Goal: Communication & Community: Answer question/provide support

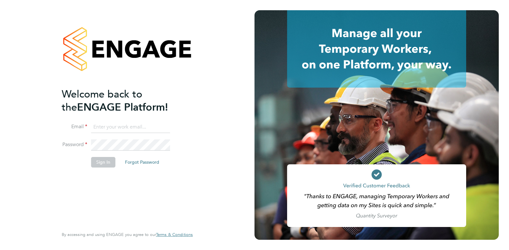
click at [107, 123] on input at bounding box center [130, 127] width 79 height 12
type input "cameron@omniapeople.com"
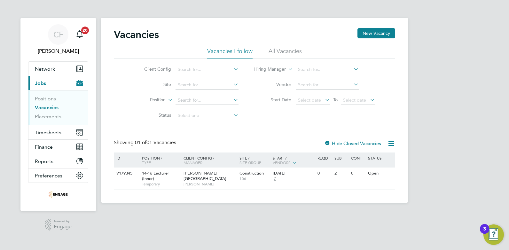
click at [291, 46] on div "Vacancies New Vacancy" at bounding box center [254, 37] width 281 height 19
click at [289, 48] on li "All Vacancies" at bounding box center [285, 53] width 33 height 12
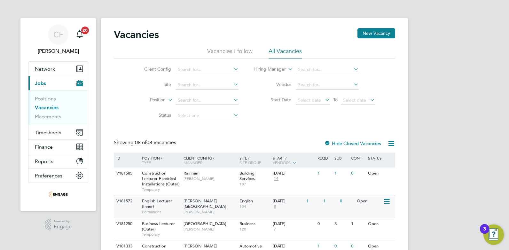
scroll to position [32, 0]
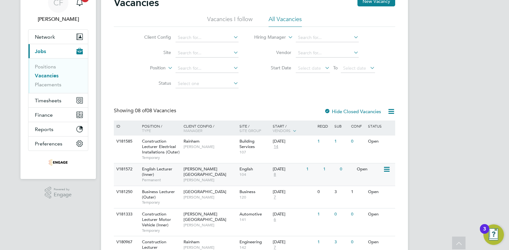
click at [218, 169] on div "Hackney Campus Fiona Matthews" at bounding box center [210, 174] width 56 height 22
click at [216, 177] on span "Fiona Matthews" at bounding box center [210, 179] width 53 height 5
click at [340, 107] on div "Hide Closed Vacancies" at bounding box center [350, 111] width 63 height 8
click at [339, 109] on label "Hide Closed Vacancies" at bounding box center [352, 111] width 57 height 6
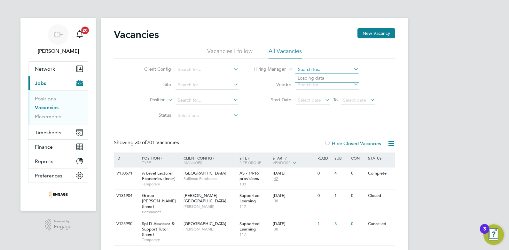
click at [343, 69] on input at bounding box center [327, 69] width 63 height 9
click at [318, 76] on li "Ian Rist" at bounding box center [335, 78] width 81 height 9
type input "[PERSON_NAME]"
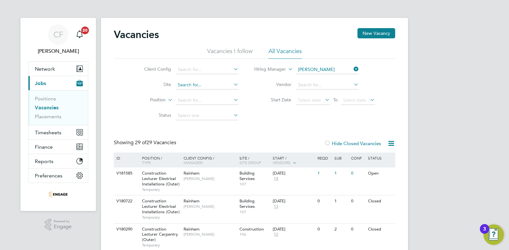
click at [209, 87] on input at bounding box center [207, 85] width 63 height 9
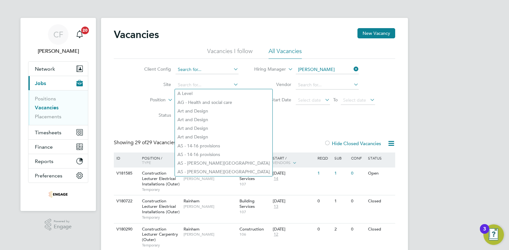
click at [214, 73] on input at bounding box center [207, 69] width 63 height 9
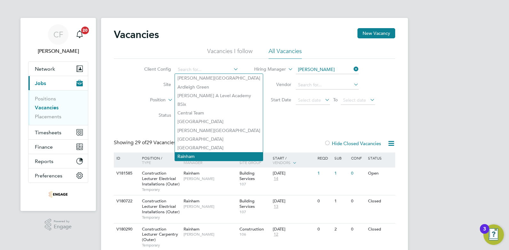
click at [185, 153] on li "Rainham" at bounding box center [219, 156] width 88 height 9
type input "Rainham"
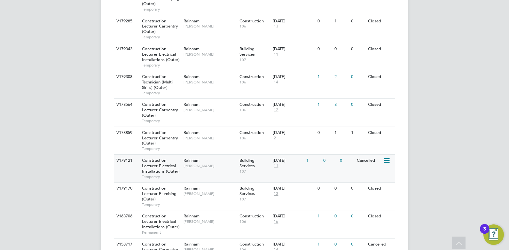
scroll to position [352, 0]
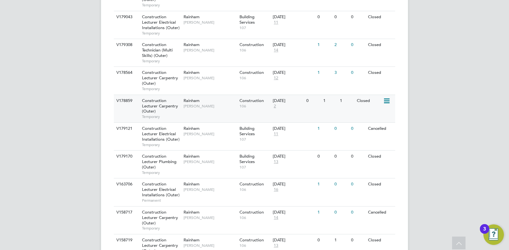
click at [268, 108] on span "106" at bounding box center [254, 106] width 30 height 5
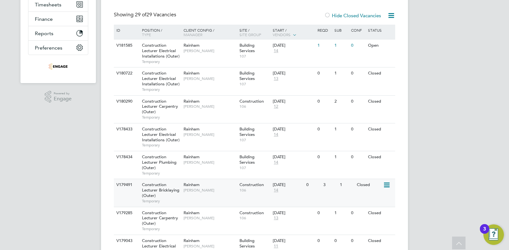
scroll to position [96, 0]
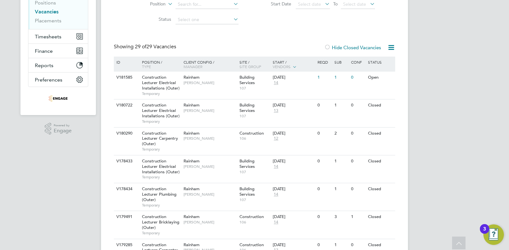
click at [294, 66] on icon at bounding box center [295, 67] width 6 height 6
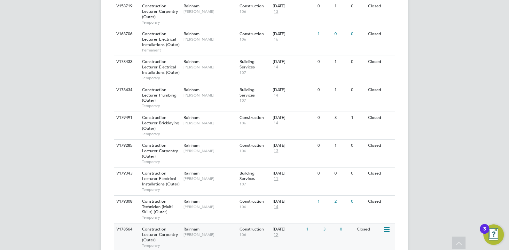
scroll to position [584, 0]
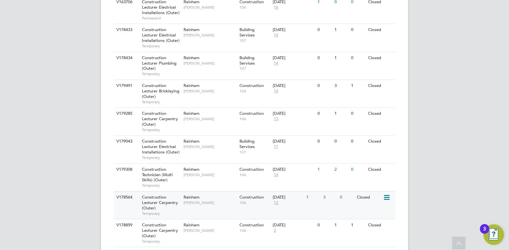
click at [287, 201] on div "01 Sep 2025 12" at bounding box center [288, 200] width 34 height 17
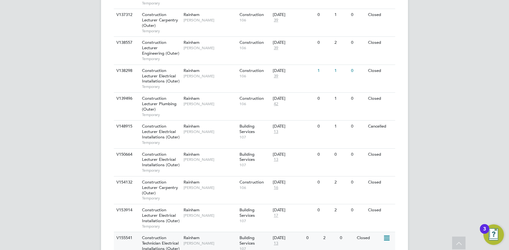
scroll to position [0, 0]
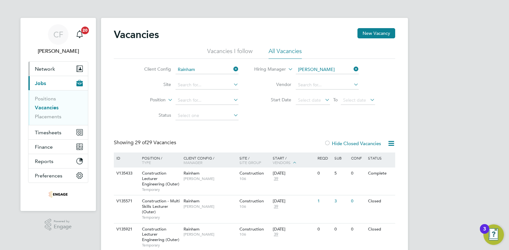
click at [46, 68] on span "Network" at bounding box center [45, 69] width 20 height 6
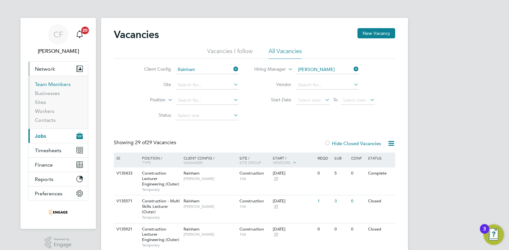
click at [59, 85] on link "Team Members" at bounding box center [53, 84] width 36 height 6
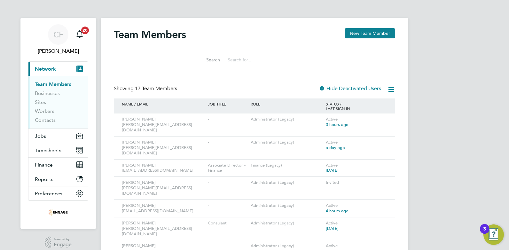
click at [259, 61] on input at bounding box center [270, 60] width 93 height 12
click at [61, 93] on li "Businesses" at bounding box center [59, 94] width 48 height 9
click at [56, 93] on link "Businesses" at bounding box center [47, 93] width 25 height 6
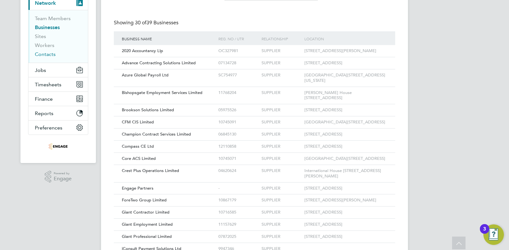
click at [47, 54] on link "Contacts" at bounding box center [45, 54] width 21 height 6
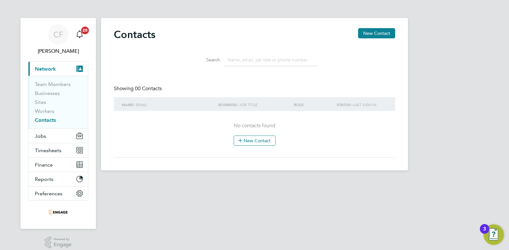
click at [239, 63] on input at bounding box center [270, 60] width 93 height 12
click at [50, 112] on link "Workers" at bounding box center [45, 111] width 20 height 6
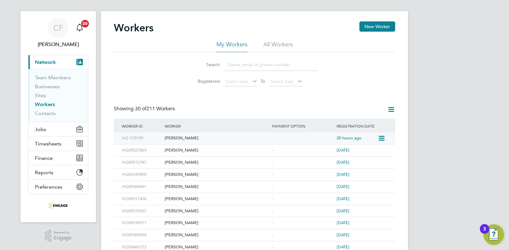
click at [182, 139] on div "Jonathan Bradford" at bounding box center [216, 138] width 107 height 12
click at [61, 77] on link "Team Members" at bounding box center [53, 77] width 36 height 6
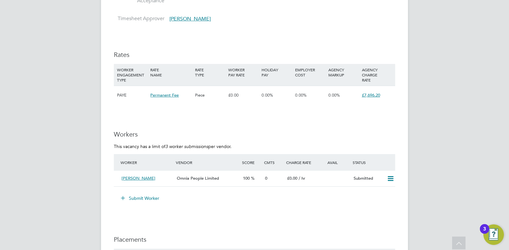
scroll to position [831, 0]
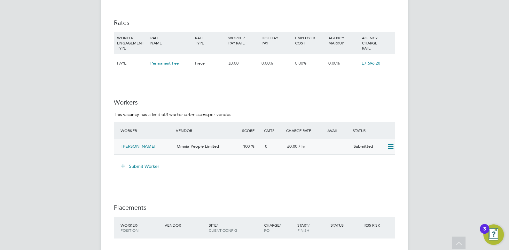
click at [181, 145] on span "Omnia People Limited" at bounding box center [198, 146] width 42 height 5
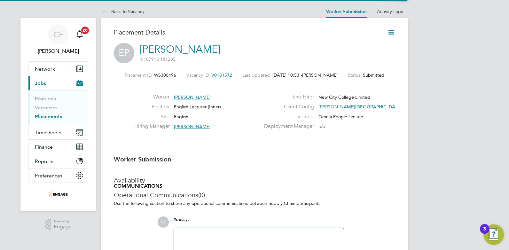
scroll to position [3, 3]
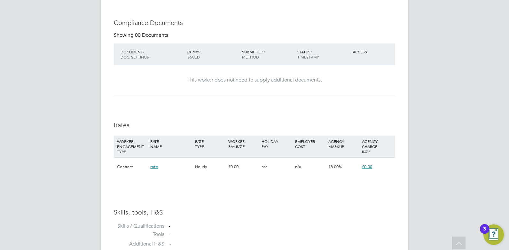
click at [154, 167] on span "rate" at bounding box center [154, 166] width 8 height 5
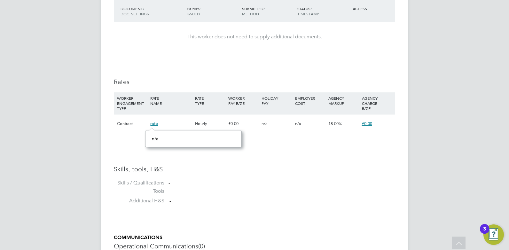
drag, startPoint x: 243, startPoint y: 168, endPoint x: 177, endPoint y: 155, distance: 67.2
click at [242, 168] on h3 "Skills, tools, H&S" at bounding box center [254, 169] width 281 height 8
click at [400, 187] on div "Placement Details Follow EP Errick Pringle m: 07913 181285 Placement ID WS30049…" at bounding box center [254, 11] width 307 height 712
click at [364, 126] on span "£0.00" at bounding box center [367, 123] width 10 height 5
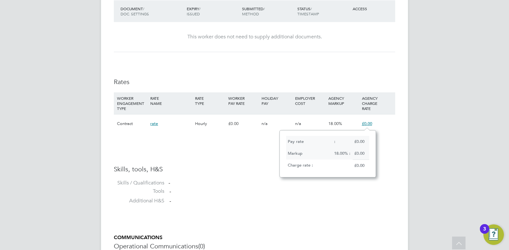
click at [397, 162] on div "Placement Details Follow EP Errick Pringle m: 07913 181285 Placement ID WS30049…" at bounding box center [254, 11] width 307 height 712
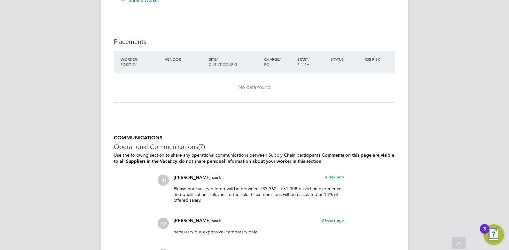
scroll to position [1029, 0]
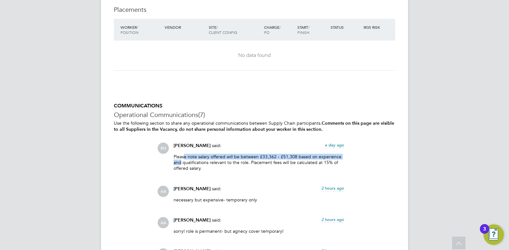
drag, startPoint x: 181, startPoint y: 159, endPoint x: 185, endPoint y: 154, distance: 6.6
click at [185, 154] on p "Please note salary offered will be between £33,362 - £51,308 based on experienc…" at bounding box center [259, 163] width 170 height 18
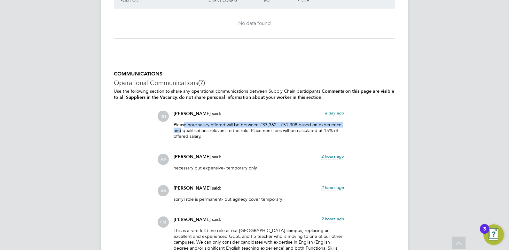
scroll to position [1125, 0]
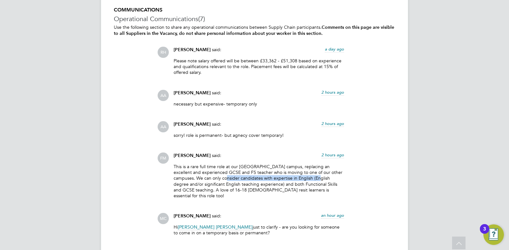
drag, startPoint x: 221, startPoint y: 179, endPoint x: 309, endPoint y: 178, distance: 87.3
click at [309, 178] on p "This is a rare full time role at our Hackney campus, replacing an excellent and…" at bounding box center [259, 181] width 170 height 35
drag, startPoint x: 309, startPoint y: 178, endPoint x: 263, endPoint y: 196, distance: 49.1
click at [263, 196] on div "This is a rare full time role at our Hackney campus, replacing an excellent and…" at bounding box center [259, 184] width 170 height 40
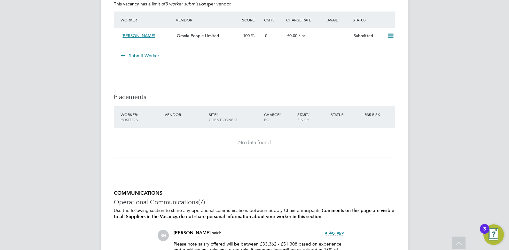
scroll to position [782, 0]
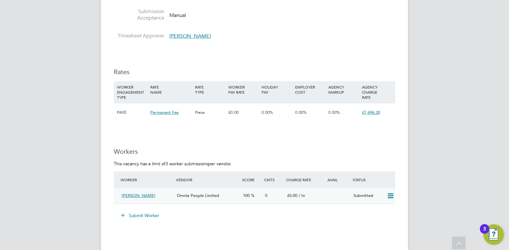
click at [197, 197] on span "Omnia People Limited" at bounding box center [198, 195] width 42 height 5
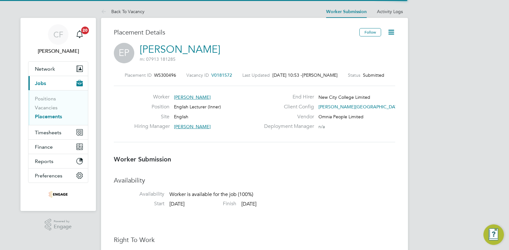
scroll to position [160, 0]
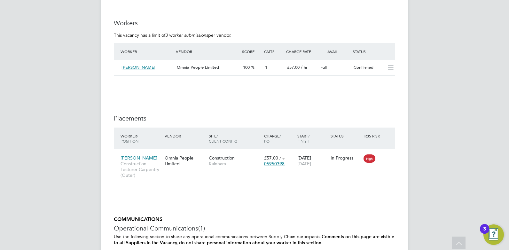
scroll to position [1311, 0]
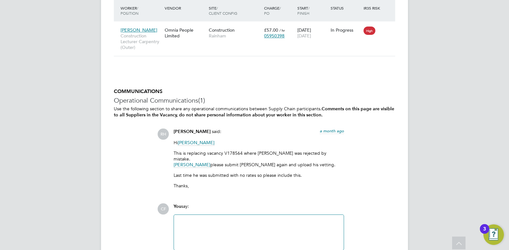
click at [189, 130] on span "[PERSON_NAME]" at bounding box center [192, 131] width 37 height 5
click at [165, 133] on span "RH" at bounding box center [163, 134] width 11 height 11
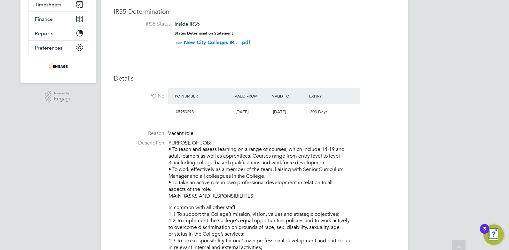
scroll to position [0, 0]
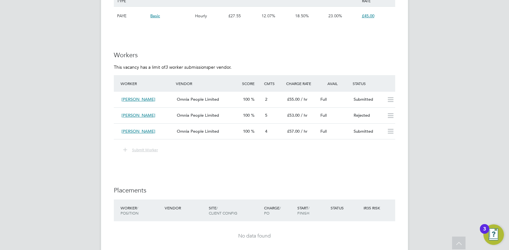
scroll to position [1215, 0]
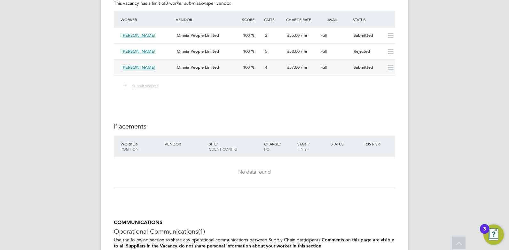
click at [317, 67] on div "£57.00 / hr" at bounding box center [301, 67] width 33 height 11
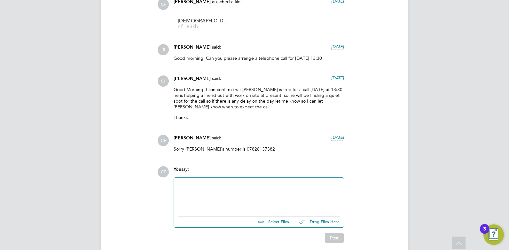
scroll to position [664, 0]
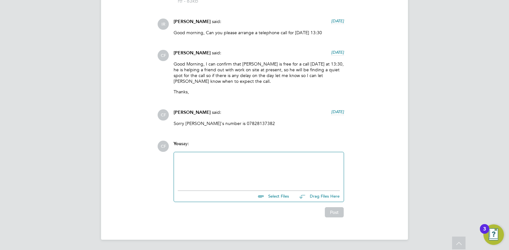
click at [243, 175] on div at bounding box center [259, 169] width 162 height 27
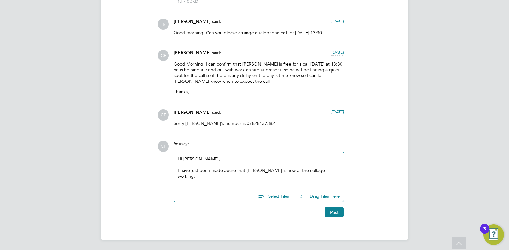
click at [326, 169] on div "I have just been made aware that [PERSON_NAME] is now at the college working." at bounding box center [259, 174] width 162 height 12
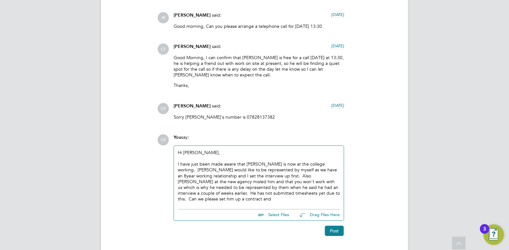
click at [339, 175] on div "I have just been made aware that [PERSON_NAME] is now at the college working. […" at bounding box center [259, 181] width 162 height 41
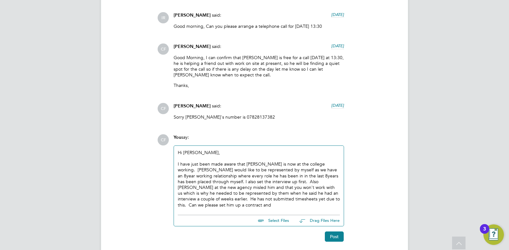
click at [253, 189] on div "I have just been made aware that [PERSON_NAME] is now at the college working. […" at bounding box center [259, 184] width 162 height 47
click at [197, 206] on div "I have just been made aware that [PERSON_NAME] is now at the college working. […" at bounding box center [259, 184] width 162 height 47
click at [197, 205] on div "I have just been made aware that [PERSON_NAME] is now at the college working. […" at bounding box center [259, 184] width 162 height 47
click at [254, 208] on div "I have just been made aware that [PERSON_NAME] is now at the college working. […" at bounding box center [259, 184] width 162 height 47
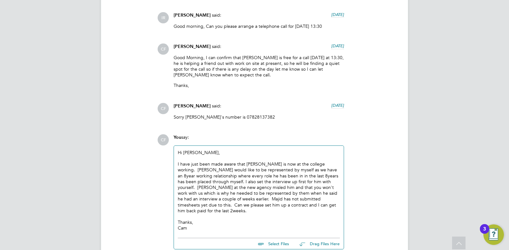
scroll to position [712, 0]
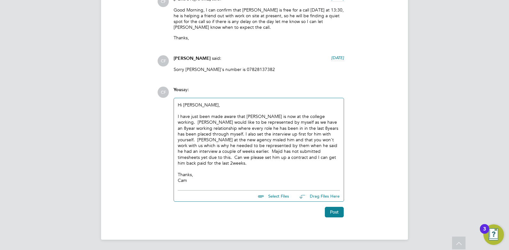
click at [193, 139] on div "I have just been made aware that [PERSON_NAME] is now at the college working. […" at bounding box center [259, 140] width 162 height 52
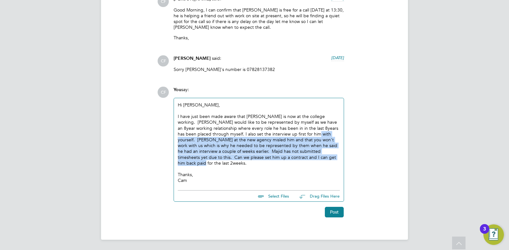
drag, startPoint x: 297, startPoint y: 138, endPoint x: 309, endPoint y: 164, distance: 27.9
click at [309, 164] on div "I have just been made aware that [PERSON_NAME] is now at the college working. […" at bounding box center [259, 140] width 162 height 52
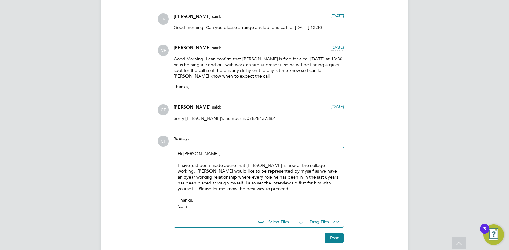
scroll to position [695, 0]
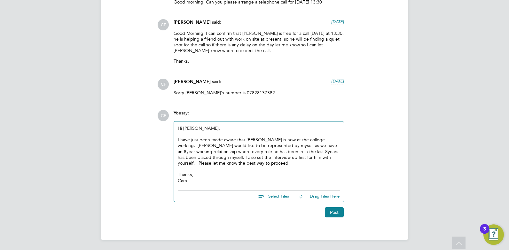
click at [259, 163] on div "I have just been made aware that [PERSON_NAME] is now at the college working. […" at bounding box center [259, 151] width 162 height 29
drag, startPoint x: 207, startPoint y: 181, endPoint x: 153, endPoint y: 77, distance: 116.4
click at [153, 77] on div "COMMUNICATIONS Operational Communications (4) Use the following section to shar…" at bounding box center [254, 63] width 281 height 309
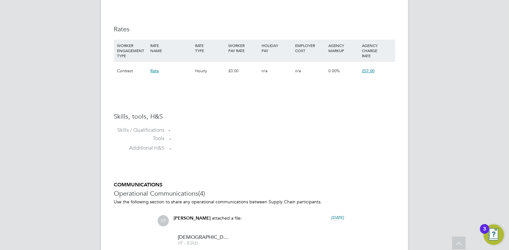
scroll to position [664, 0]
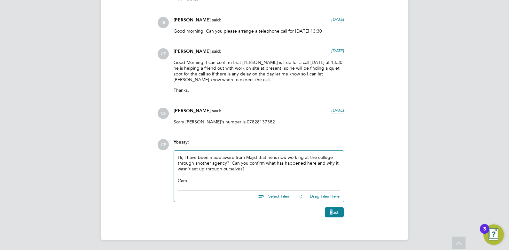
click at [331, 208] on div "Post" at bounding box center [258, 209] width 177 height 15
drag, startPoint x: 331, startPoint y: 208, endPoint x: 330, endPoint y: 216, distance: 7.8
click at [330, 216] on button "Post" at bounding box center [334, 212] width 19 height 10
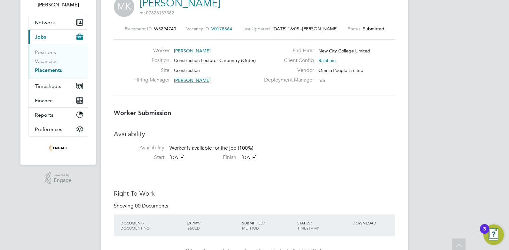
scroll to position [0, 0]
